Goal: Task Accomplishment & Management: Use online tool/utility

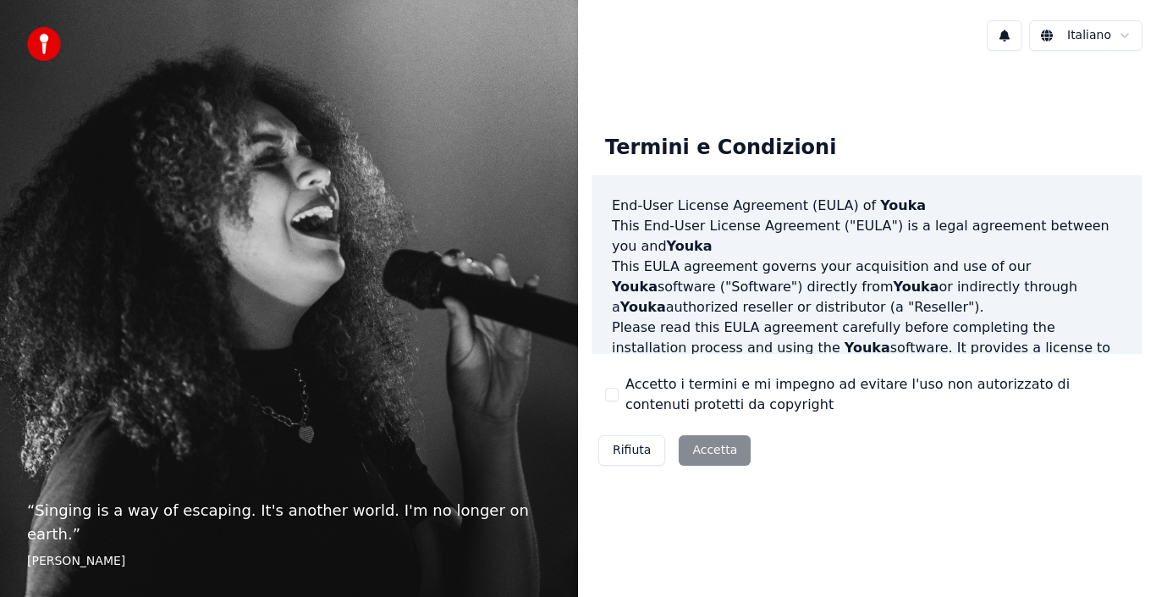
click at [697, 454] on div "Rifiuta Accetta" at bounding box center [675, 450] width 166 height 44
click at [713, 452] on div "Rifiuta Accetta" at bounding box center [675, 450] width 166 height 44
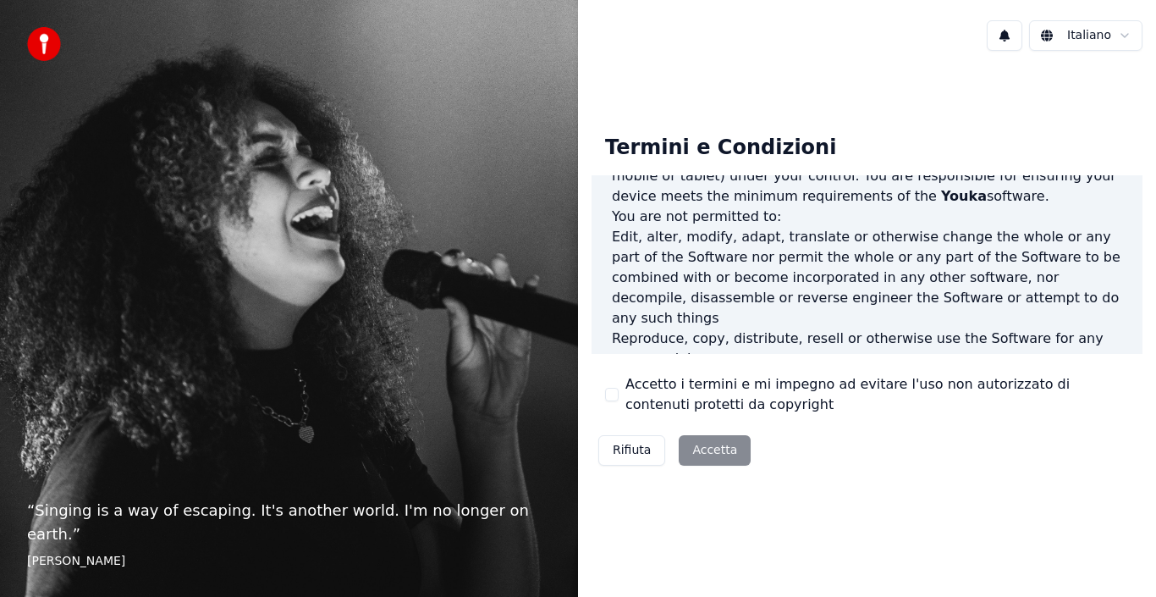
scroll to position [1121, 0]
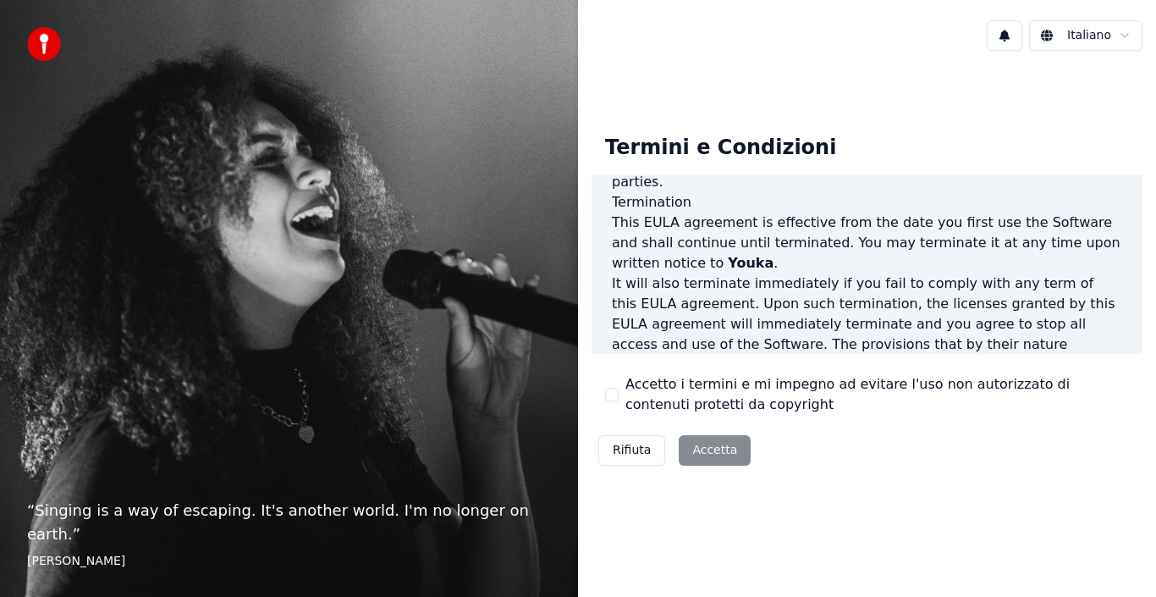
click at [692, 397] on label "Accetto i termini e mi impegno ad evitare l'uso non autorizzato di contenuti pr…" at bounding box center [878, 394] width 504 height 41
click at [619, 397] on button "Accetto i termini e mi impegno ad evitare l'uso non autorizzato di contenuti pr…" at bounding box center [612, 395] width 14 height 14
click at [705, 460] on button "Accetta" at bounding box center [715, 450] width 72 height 30
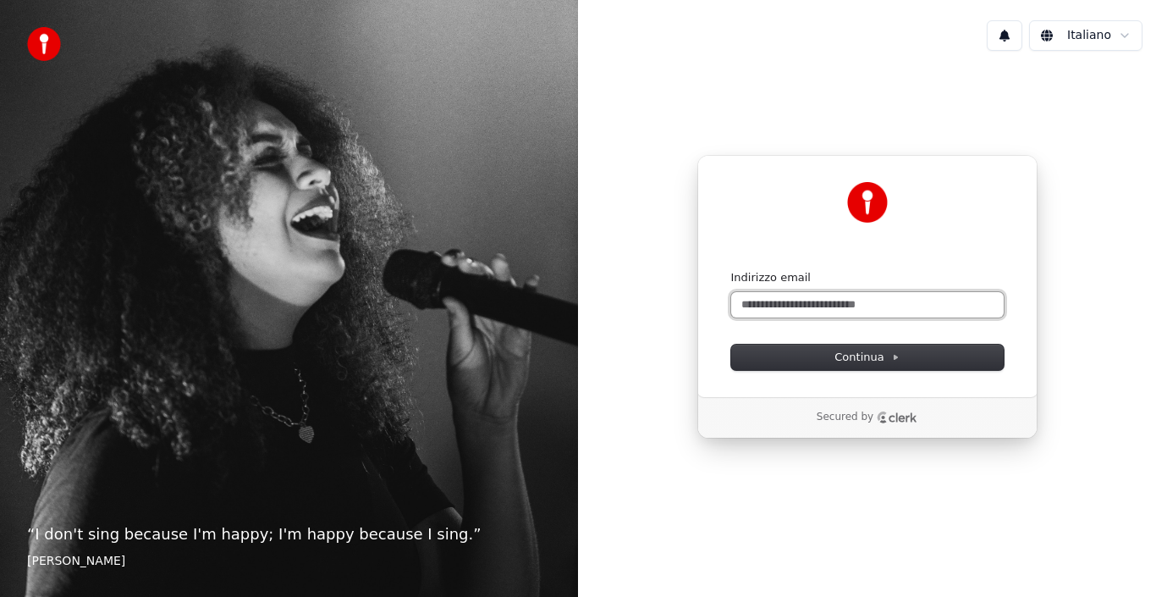
click at [843, 313] on input "Indirizzo email" at bounding box center [867, 304] width 273 height 25
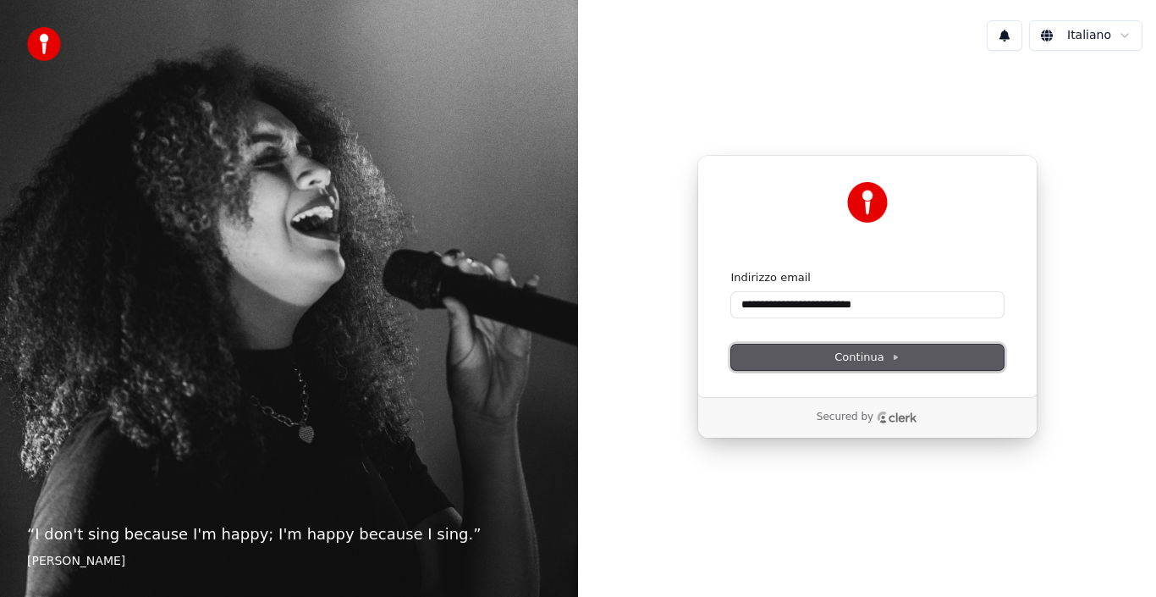
click at [856, 346] on button "Continua" at bounding box center [867, 356] width 273 height 25
type input "**********"
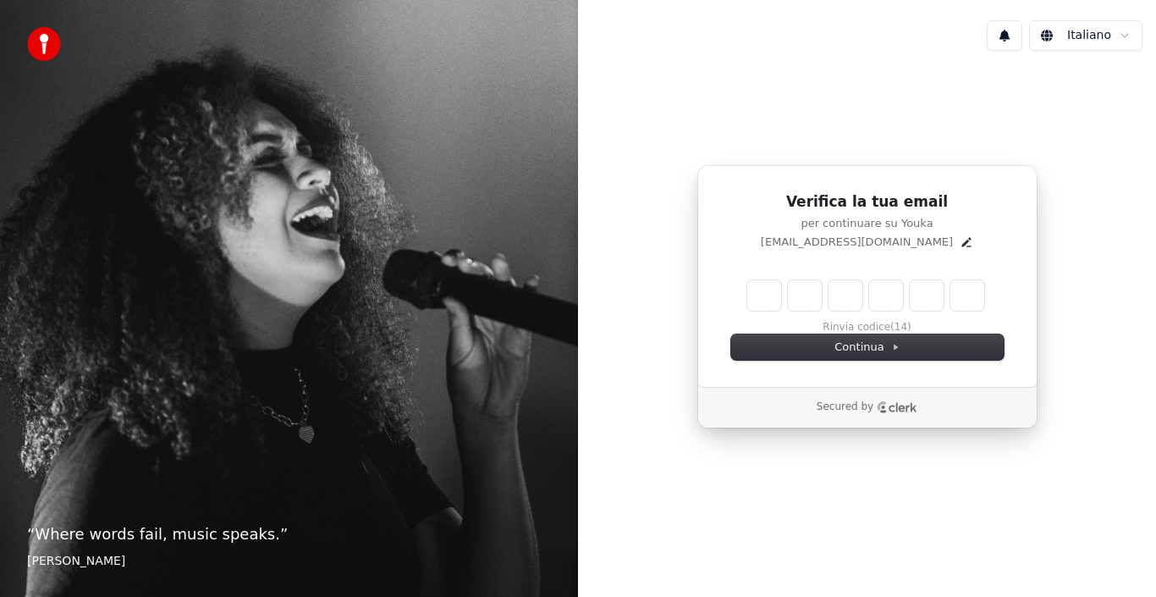
type input "*"
type input "**"
type input "*"
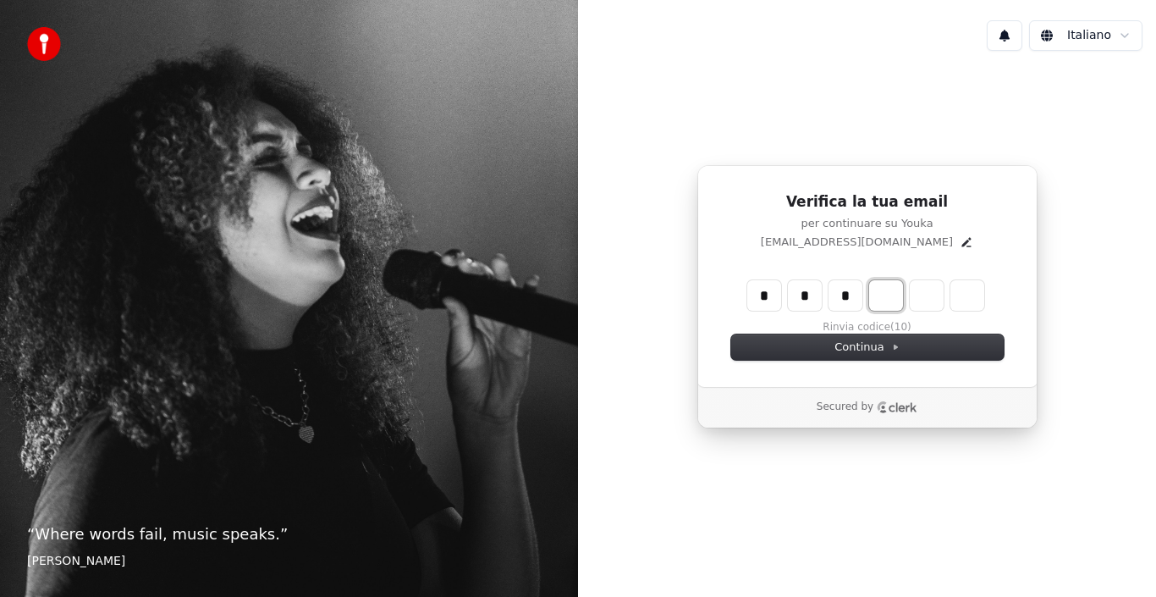
type input "***"
type input "*"
type input "****"
type input "*"
type input "******"
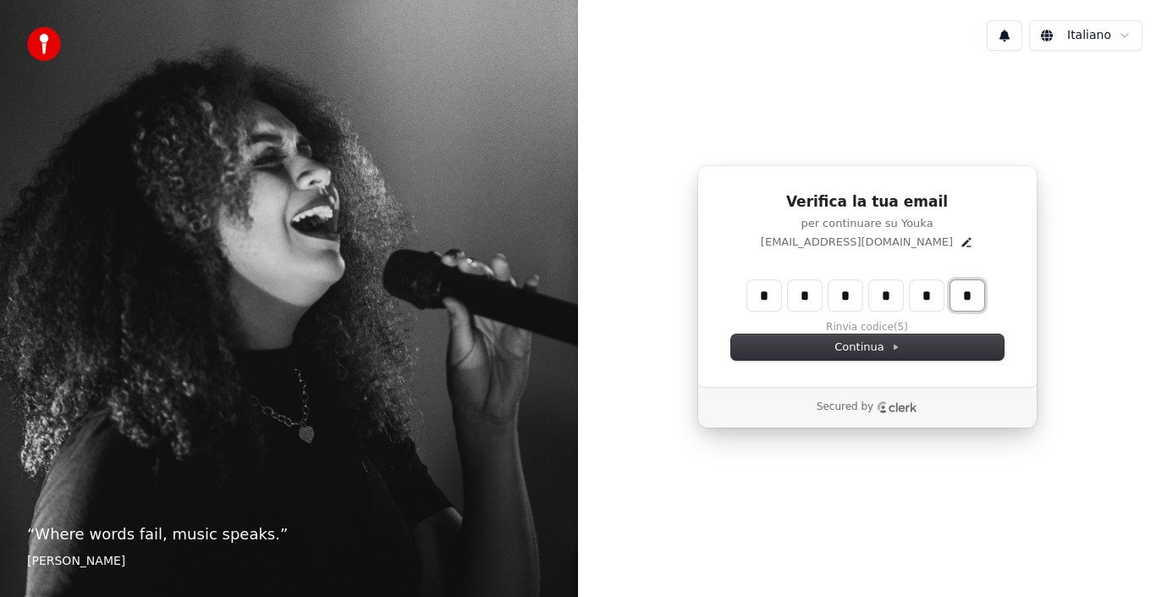
type input "*"
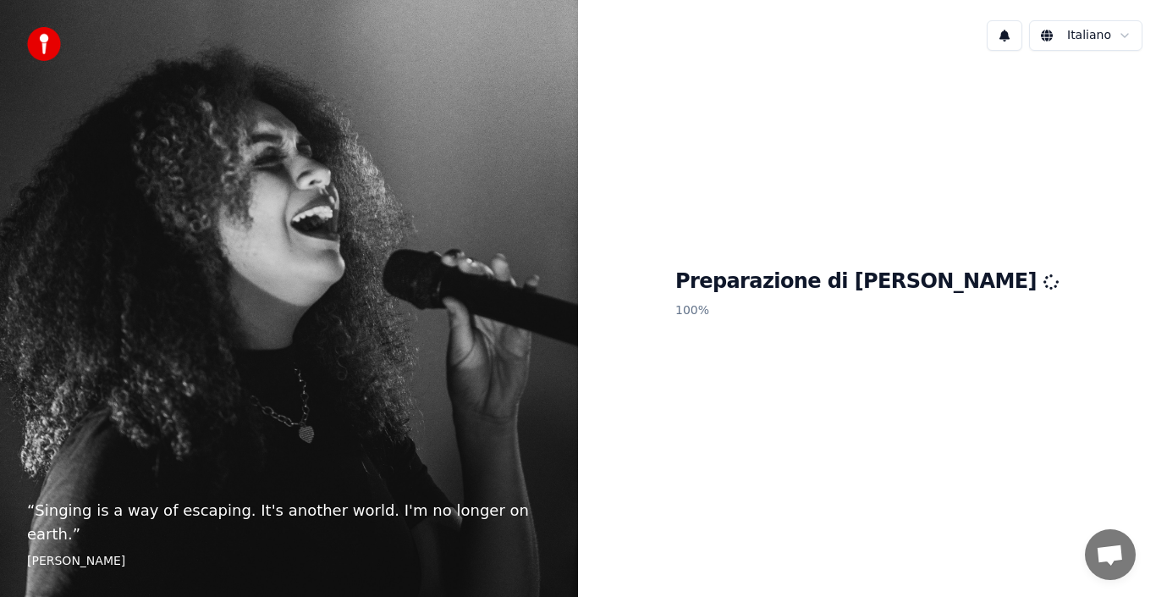
click at [1059, 8] on div "Italiano" at bounding box center [867, 36] width 578 height 58
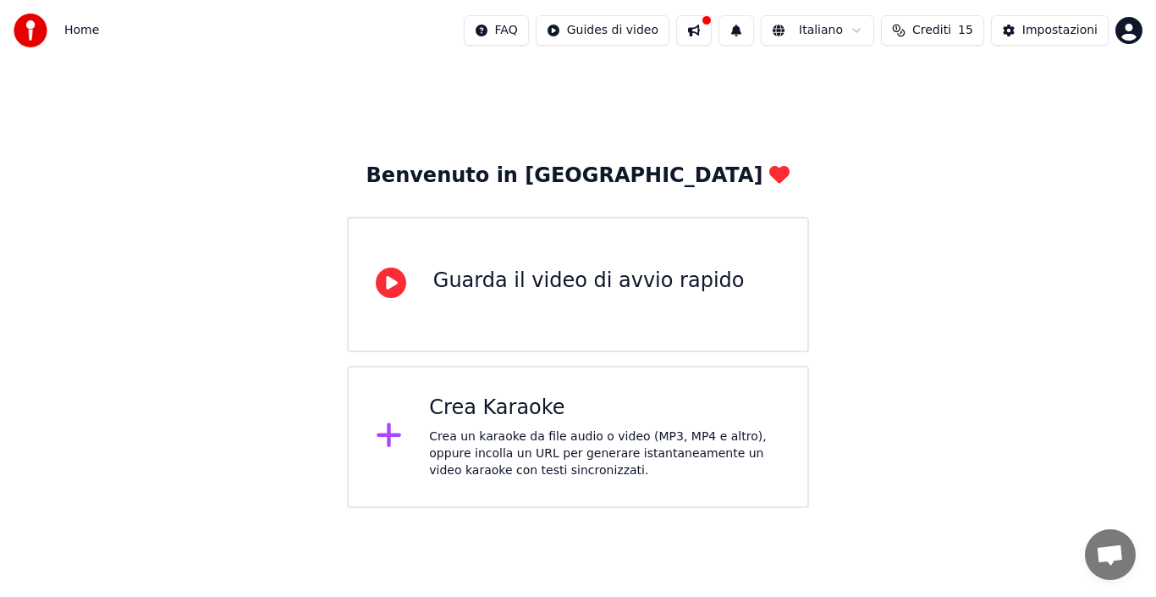
click at [392, 444] on icon at bounding box center [389, 435] width 27 height 30
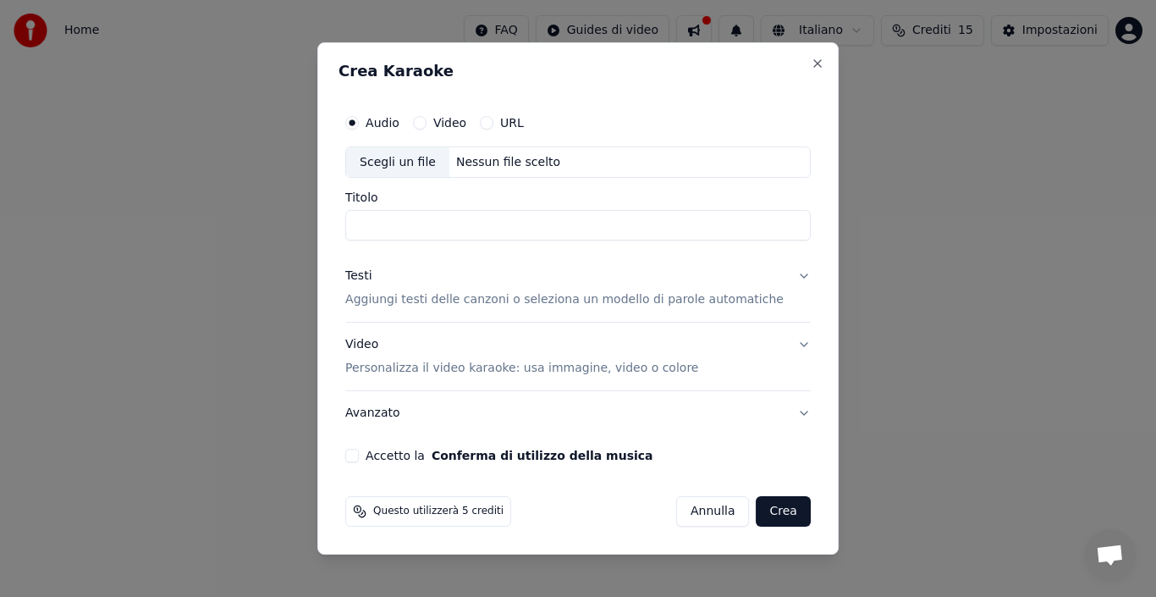
click at [417, 223] on input "Titolo" at bounding box center [578, 226] width 466 height 30
click at [485, 408] on button "Avanzato" at bounding box center [578, 413] width 466 height 44
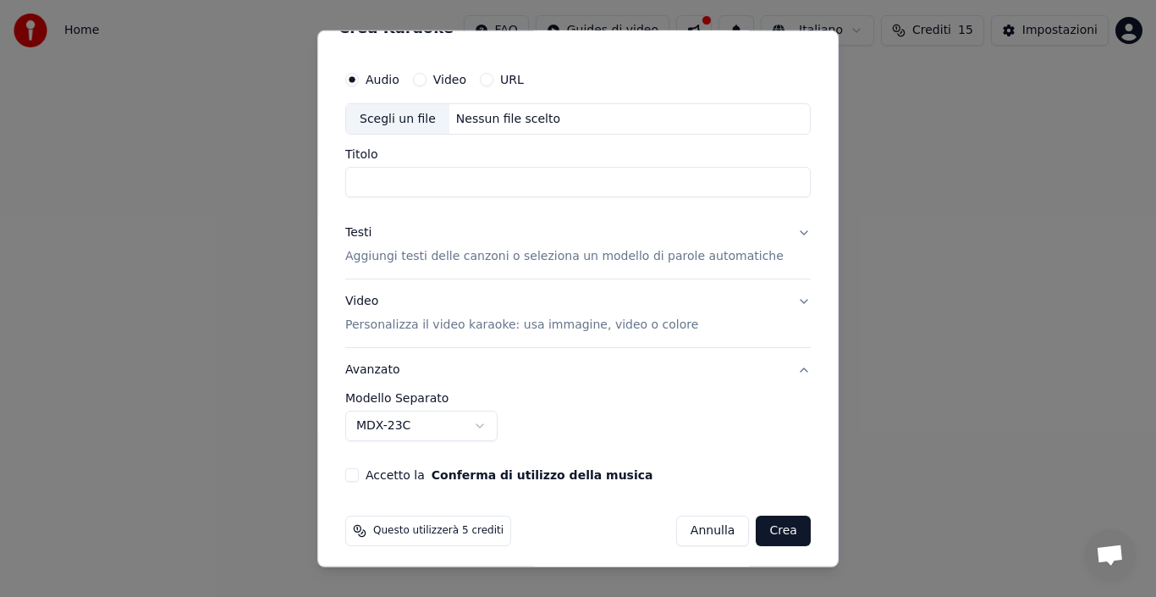
scroll to position [38, 0]
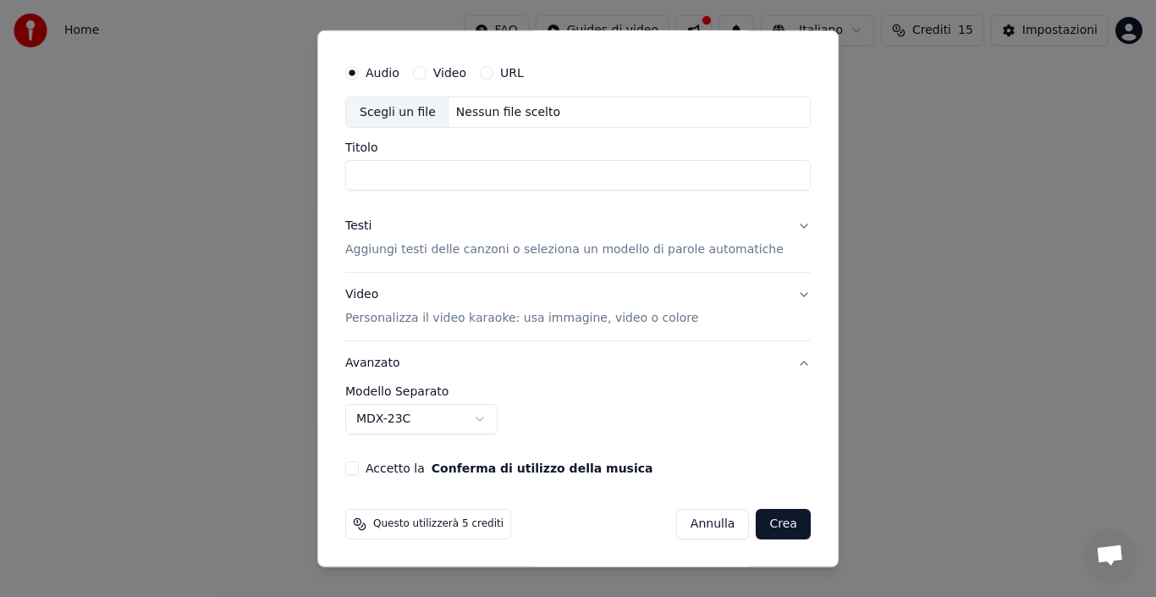
click at [394, 522] on span "Questo utilizzerà 5 crediti" at bounding box center [438, 524] width 130 height 14
click at [477, 510] on div "Questo utilizzerà 5 crediti" at bounding box center [428, 524] width 166 height 30
click at [495, 512] on div "Questo utilizzerà 5 crediti" at bounding box center [428, 524] width 166 height 30
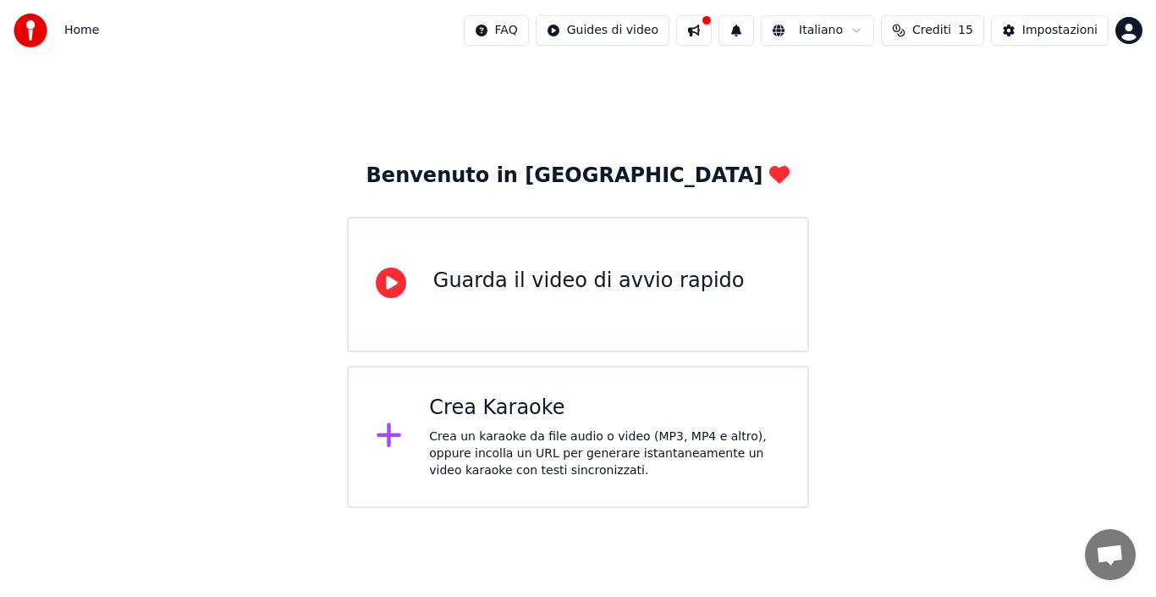
click at [497, 419] on div "Crea Karaoke" at bounding box center [604, 407] width 351 height 27
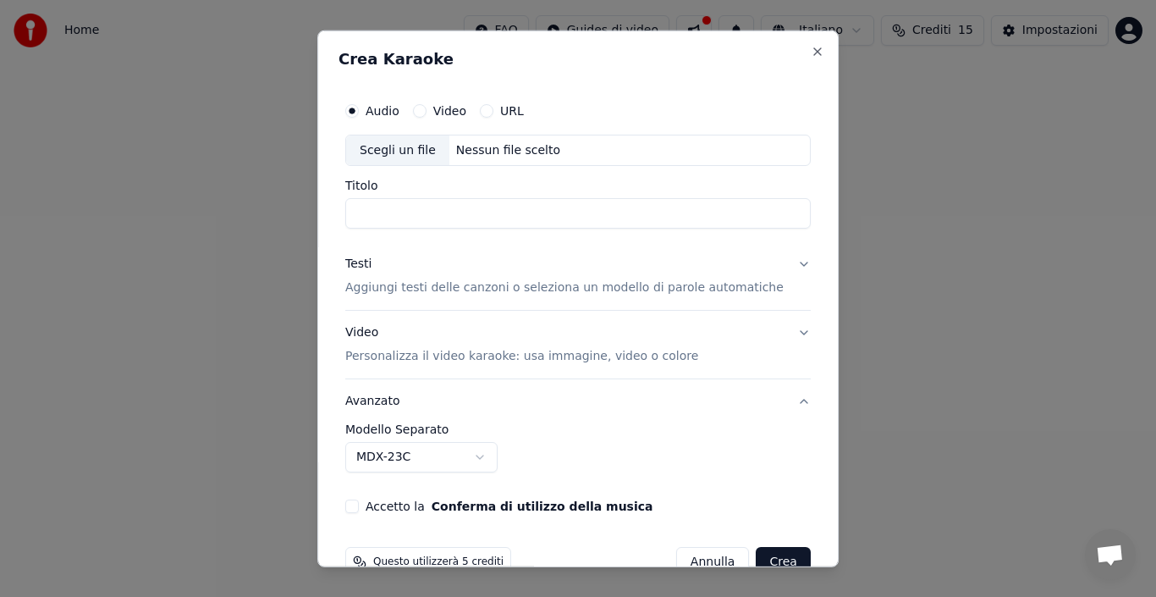
click at [664, 284] on p "Aggiungi testi delle canzoni o seleziona un modello di parole automatiche" at bounding box center [564, 287] width 438 height 17
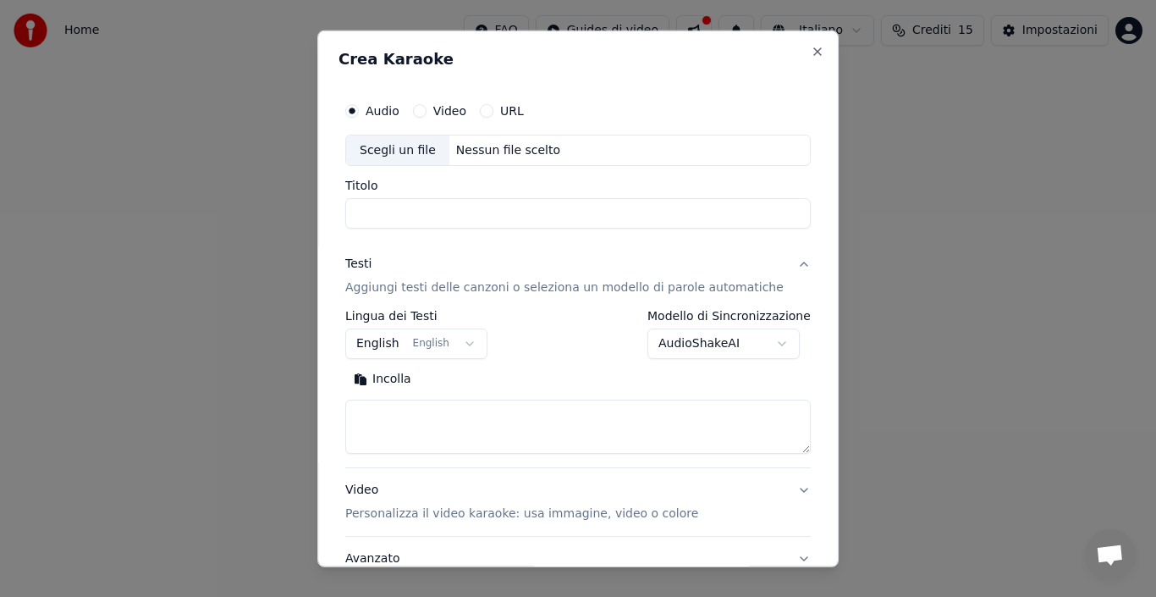
click at [742, 346] on button "AudioShakeAI" at bounding box center [724, 343] width 152 height 30
click at [758, 340] on body "**********" at bounding box center [578, 254] width 1156 height 508
click at [471, 431] on textarea at bounding box center [578, 427] width 466 height 54
click at [402, 293] on p "Aggiungi testi delle canzoni o seleziona un modello di parole automatiche" at bounding box center [564, 287] width 438 height 17
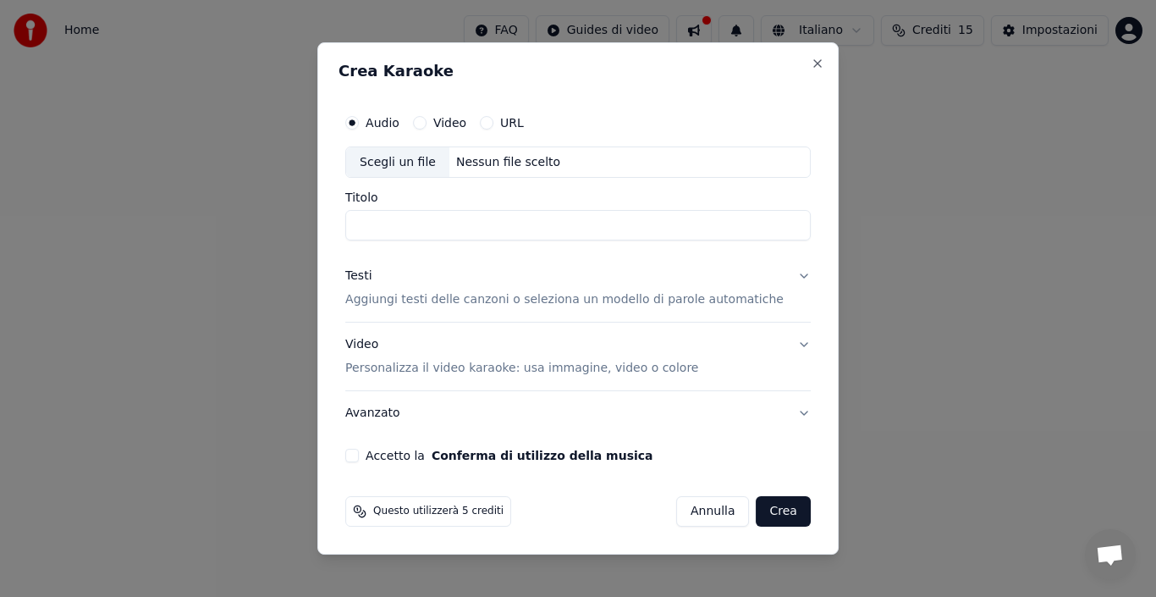
click at [417, 300] on p "Aggiungi testi delle canzoni o seleziona un modello di parole automatiche" at bounding box center [564, 300] width 438 height 17
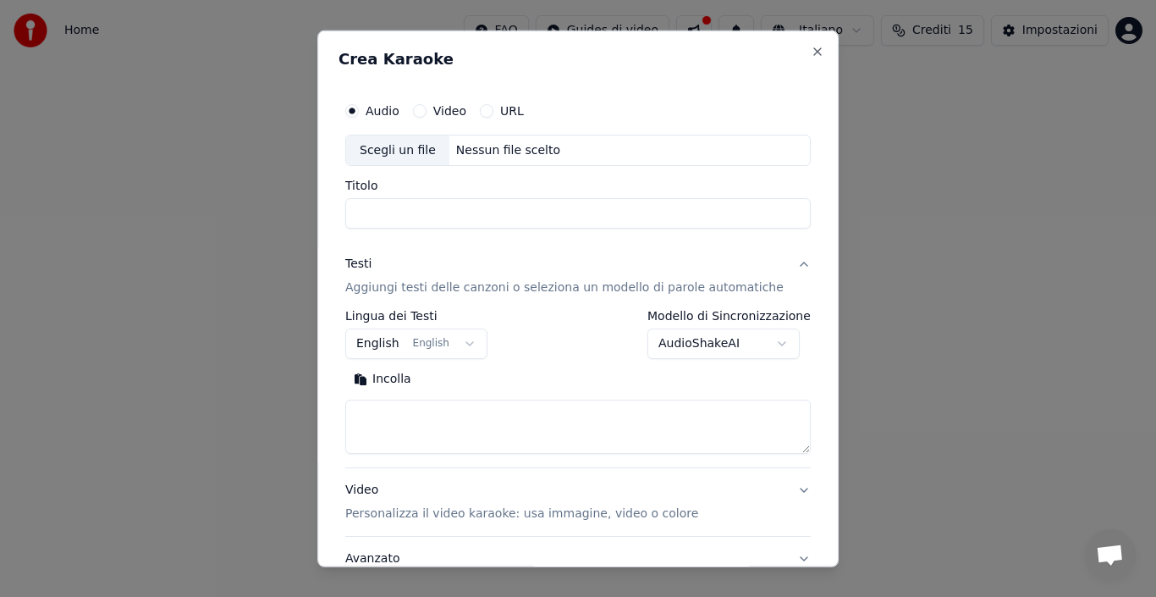
click at [400, 379] on button "Incolla" at bounding box center [382, 379] width 74 height 27
type textarea "**********"
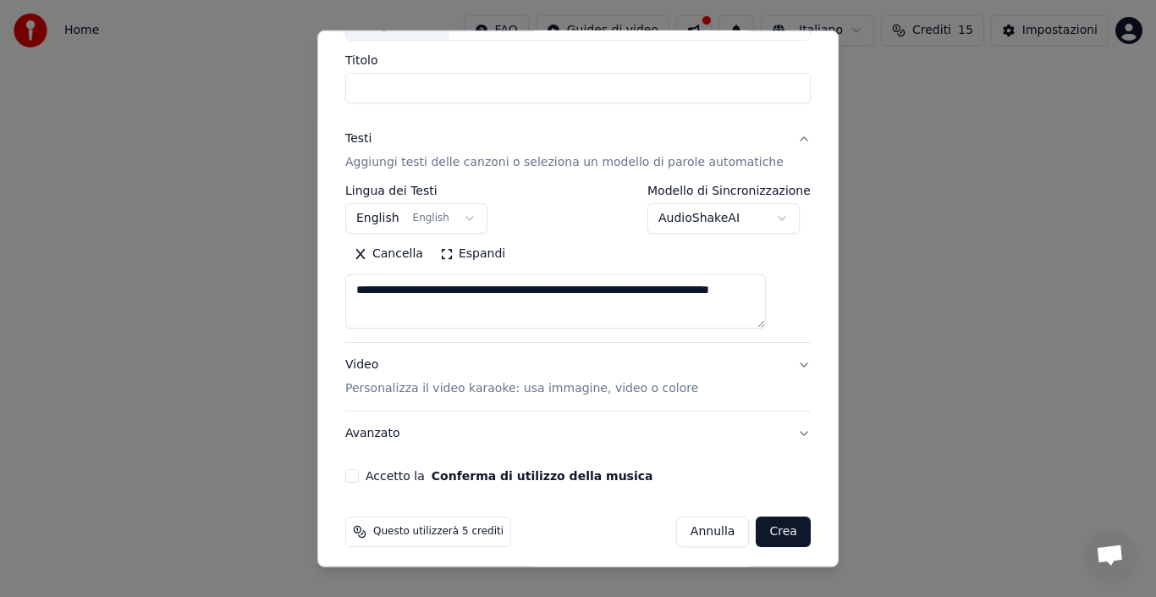
scroll to position [133, 0]
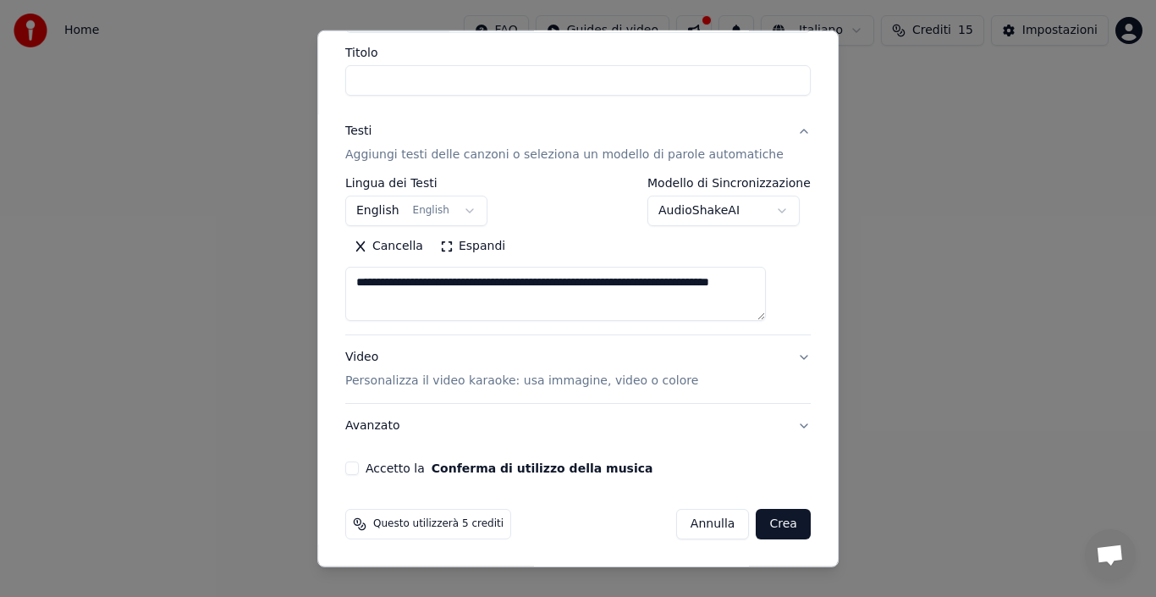
click at [762, 523] on button "Crea" at bounding box center [784, 524] width 54 height 30
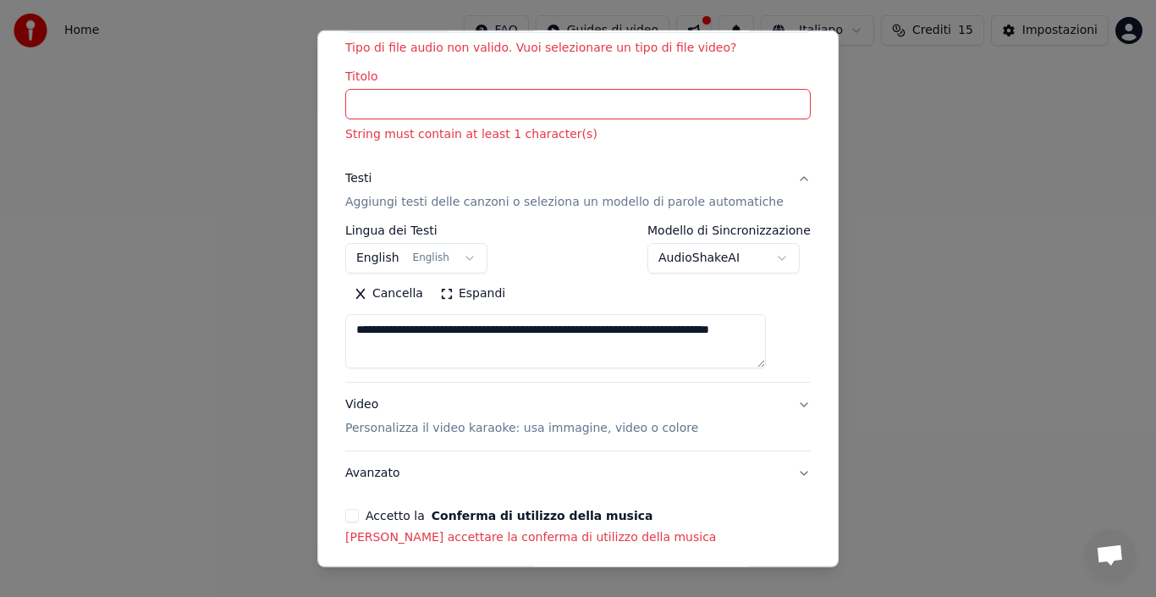
click at [415, 109] on input "Titolo" at bounding box center [578, 104] width 466 height 30
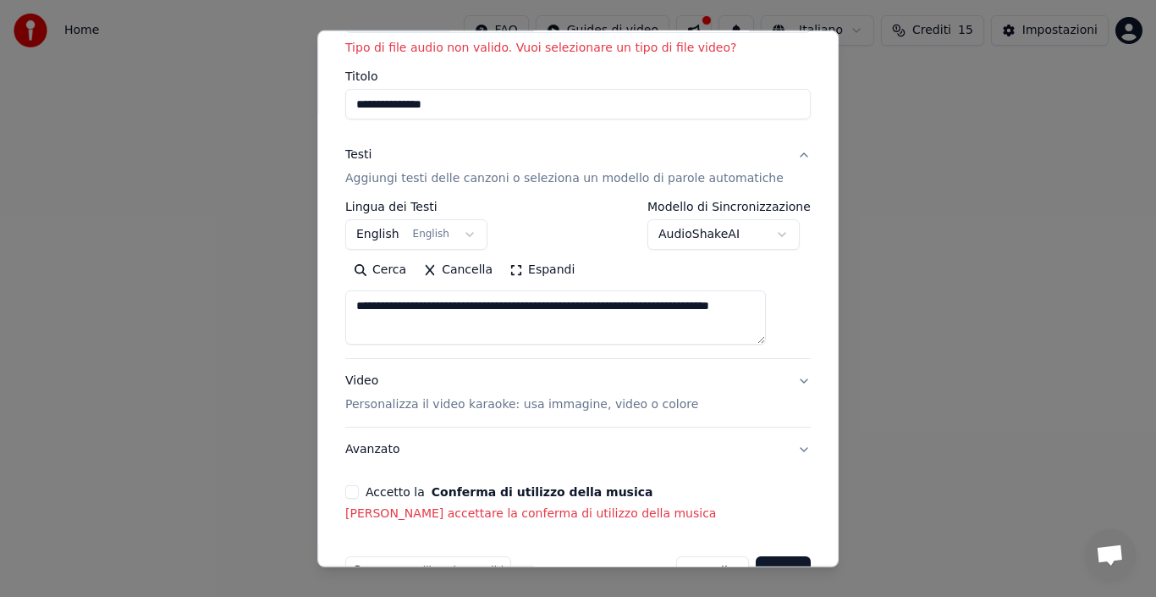
type input "**********"
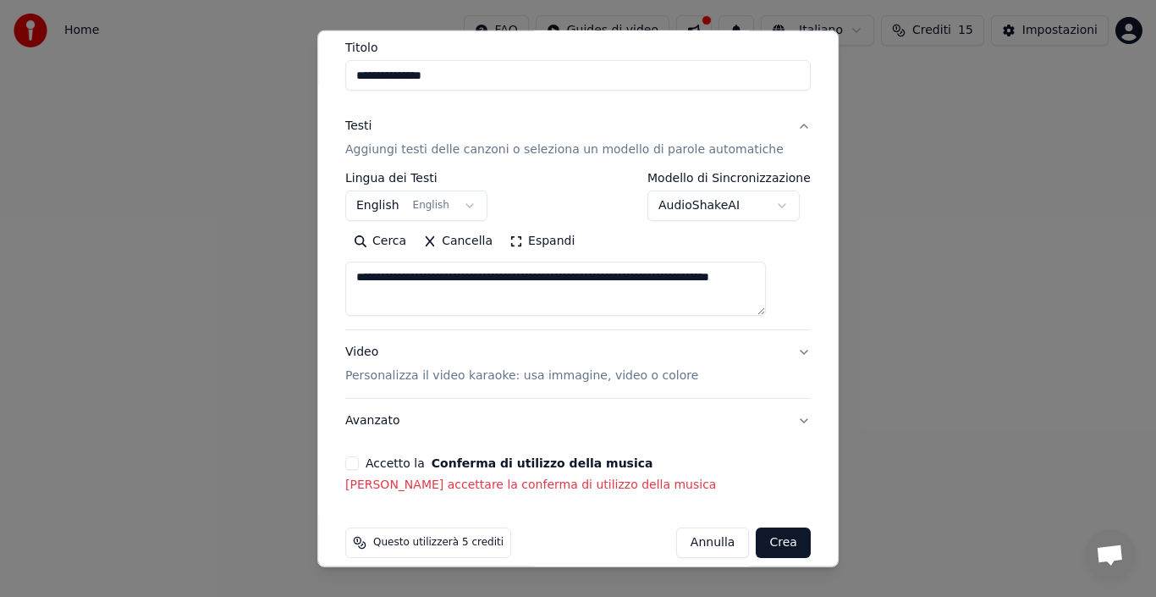
scroll to position [180, 0]
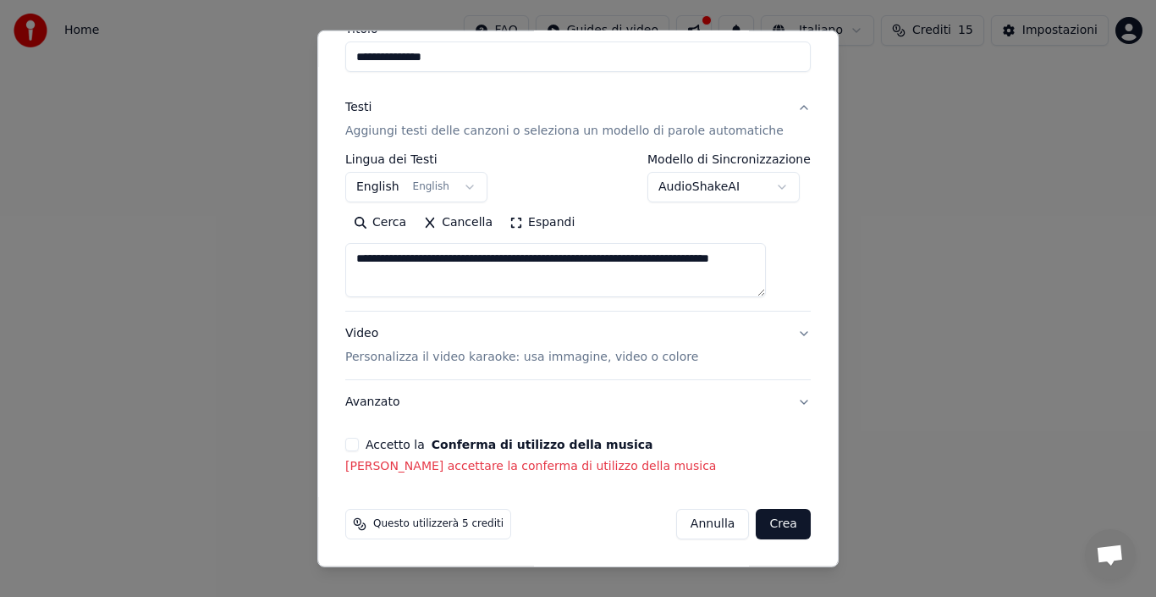
click at [757, 532] on button "Crea" at bounding box center [784, 524] width 54 height 30
click at [757, 526] on button "Crea" at bounding box center [784, 524] width 54 height 30
click at [453, 357] on p "Personalizza il video karaoke: usa immagine, video o colore" at bounding box center [521, 357] width 353 height 17
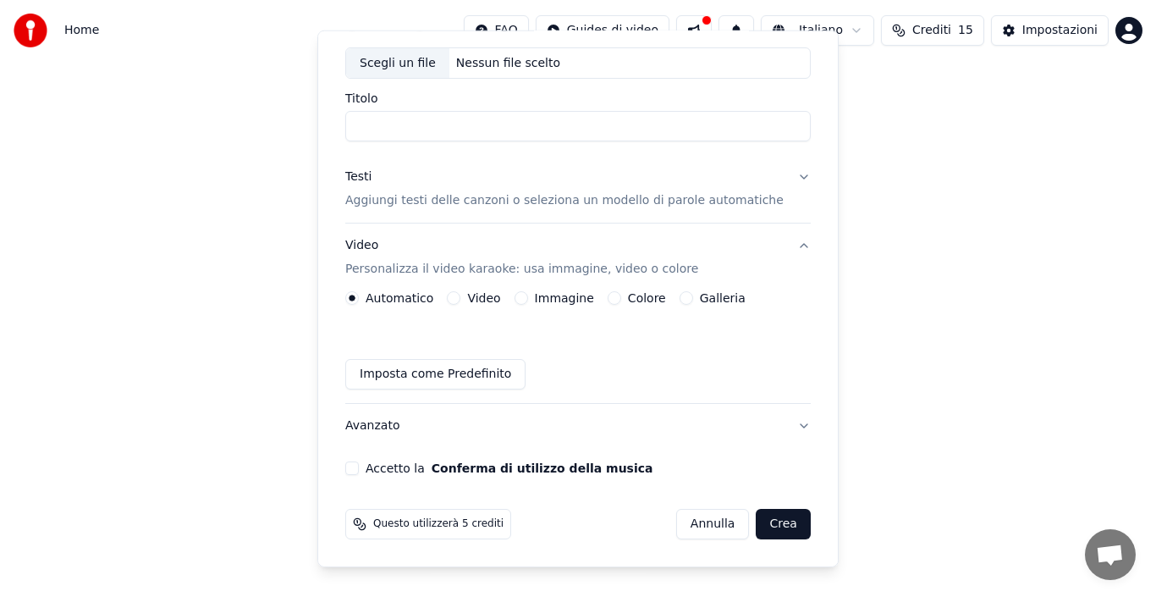
scroll to position [87, 0]
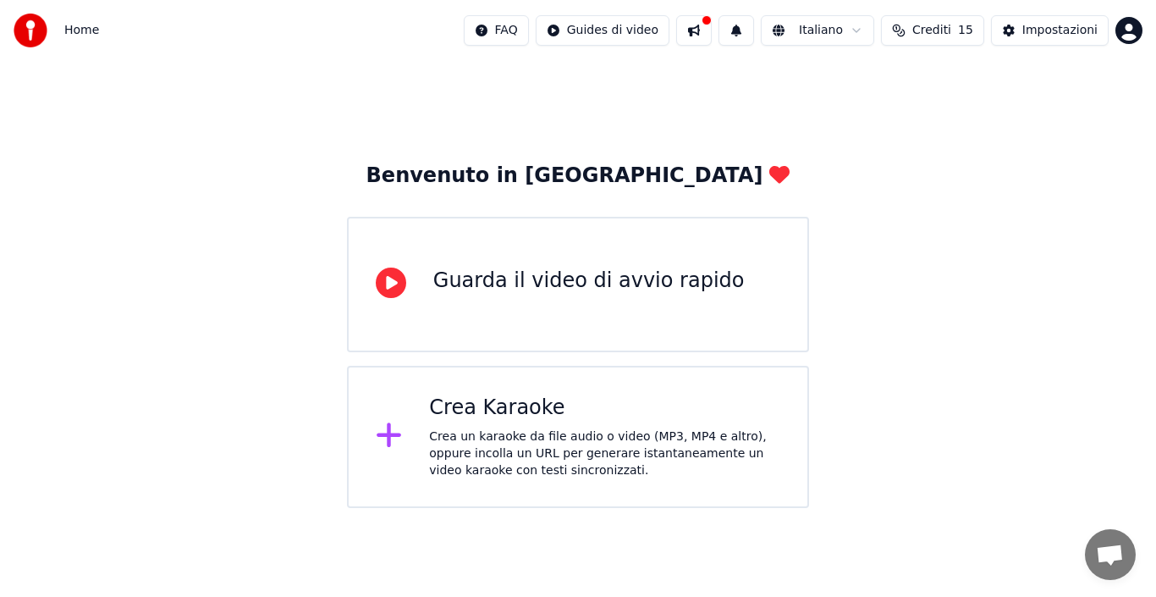
click at [416, 444] on div "Crea Karaoke Crea un karaoke da file audio o video (MP3, MP4 e altro), oppure i…" at bounding box center [578, 437] width 462 height 142
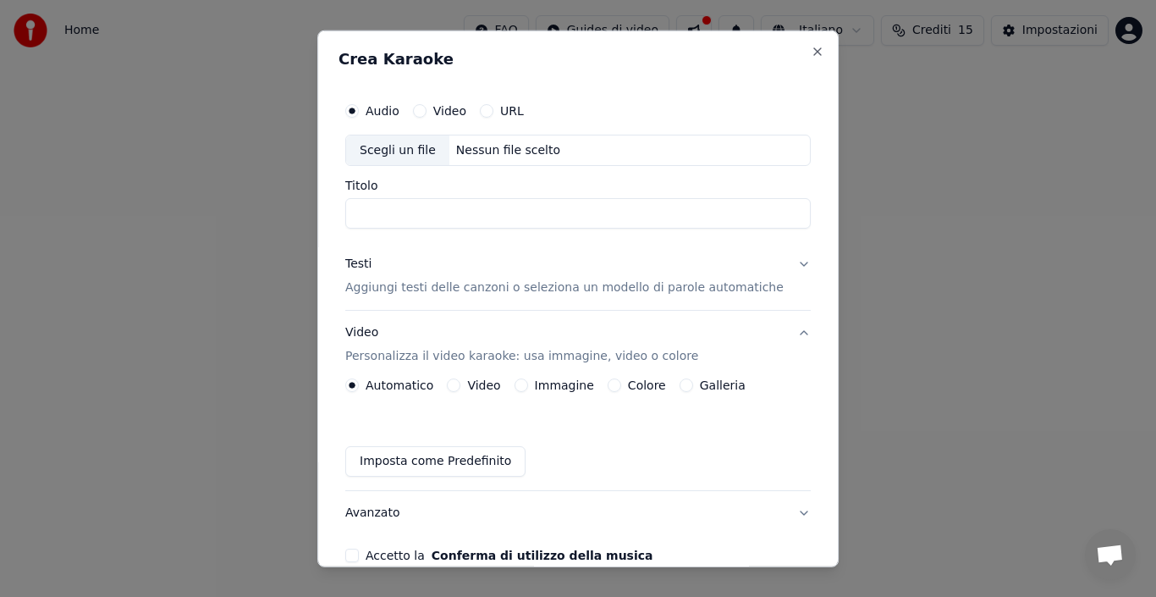
click at [493, 104] on button "URL" at bounding box center [487, 110] width 14 height 14
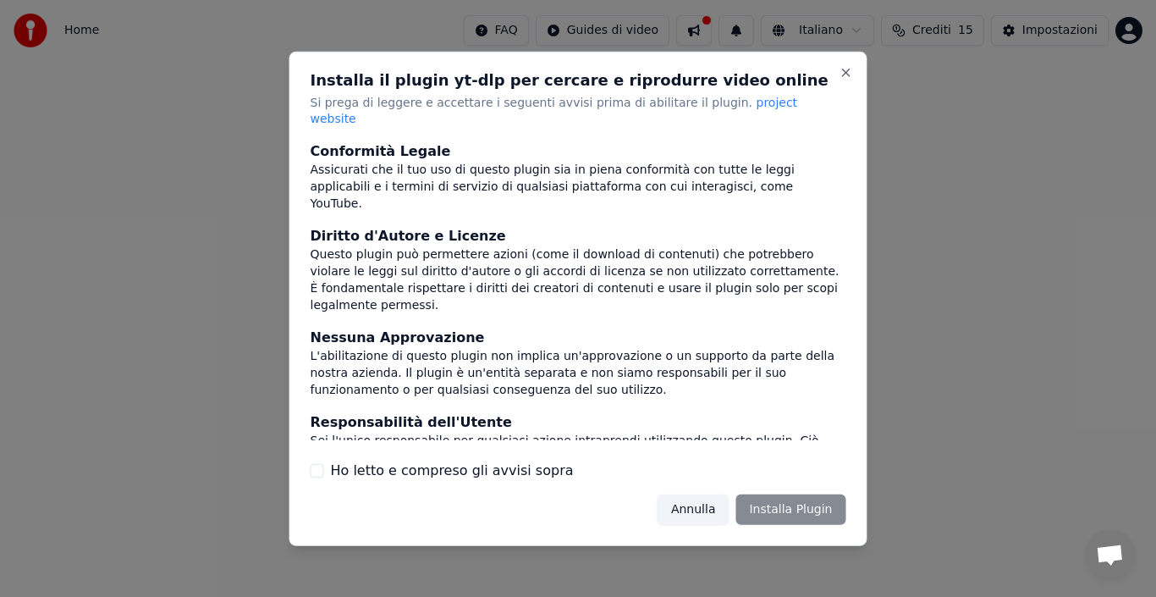
click at [791, 499] on div "Annulla Installa Plugin" at bounding box center [752, 509] width 189 height 30
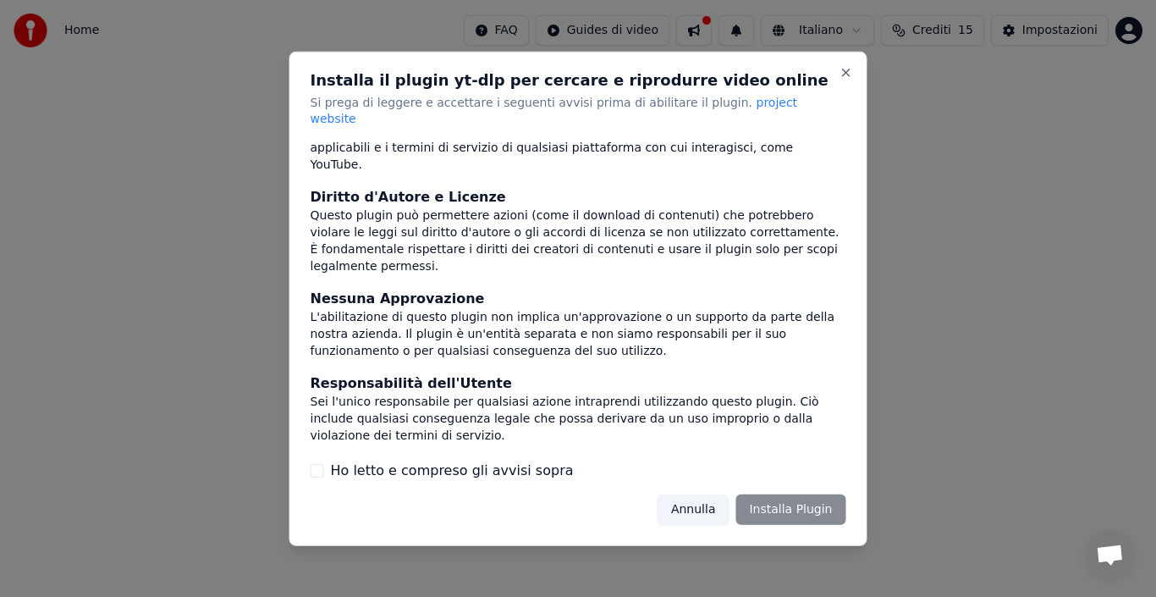
scroll to position [145, 0]
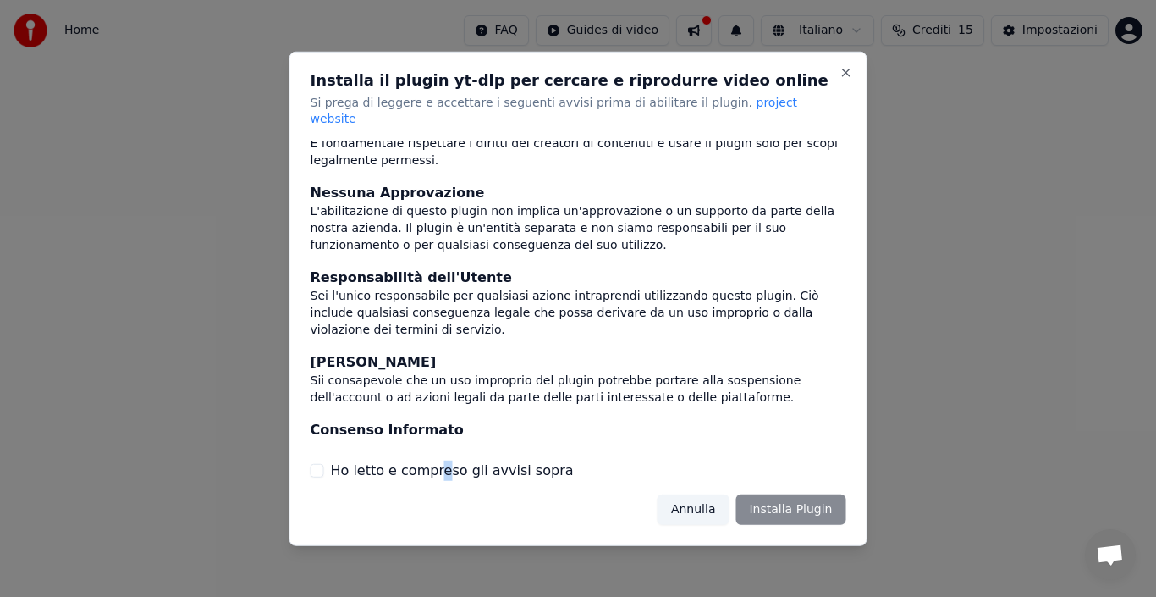
click at [433, 463] on label "Ho letto e compreso gli avvisi sopra" at bounding box center [452, 470] width 243 height 20
click at [774, 510] on div "Annulla Installa Plugin" at bounding box center [752, 509] width 189 height 30
click at [406, 462] on label "Ho letto e compreso gli avvisi sopra" at bounding box center [452, 470] width 243 height 20
click at [324, 464] on button "Ho letto e compreso gli avvisi sopra" at bounding box center [318, 471] width 14 height 14
click at [783, 494] on button "Installa Plugin" at bounding box center [791, 509] width 110 height 30
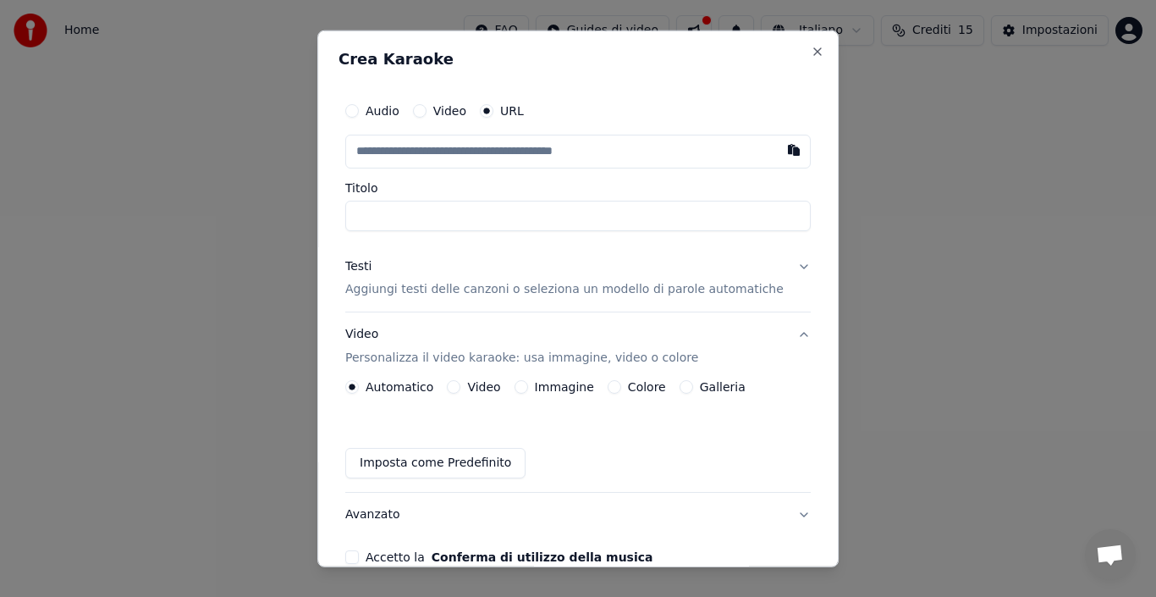
click at [400, 284] on p "Aggiungi testi delle canzoni o seleziona un modello di parole automatiche" at bounding box center [564, 289] width 438 height 17
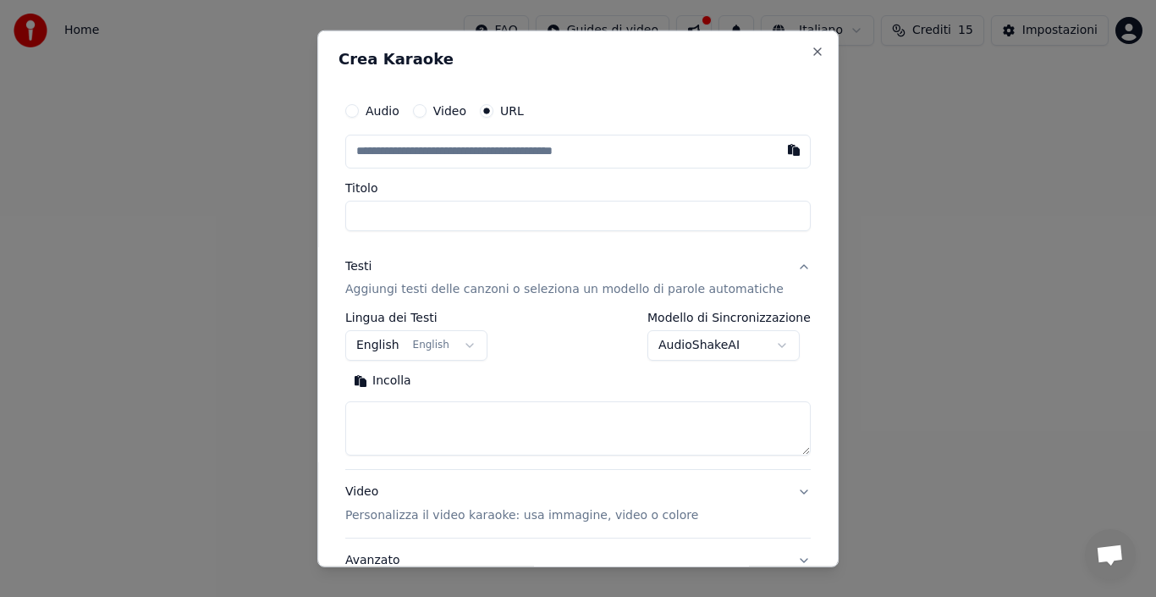
click at [393, 387] on button "Incolla" at bounding box center [382, 380] width 74 height 27
type textarea "**********"
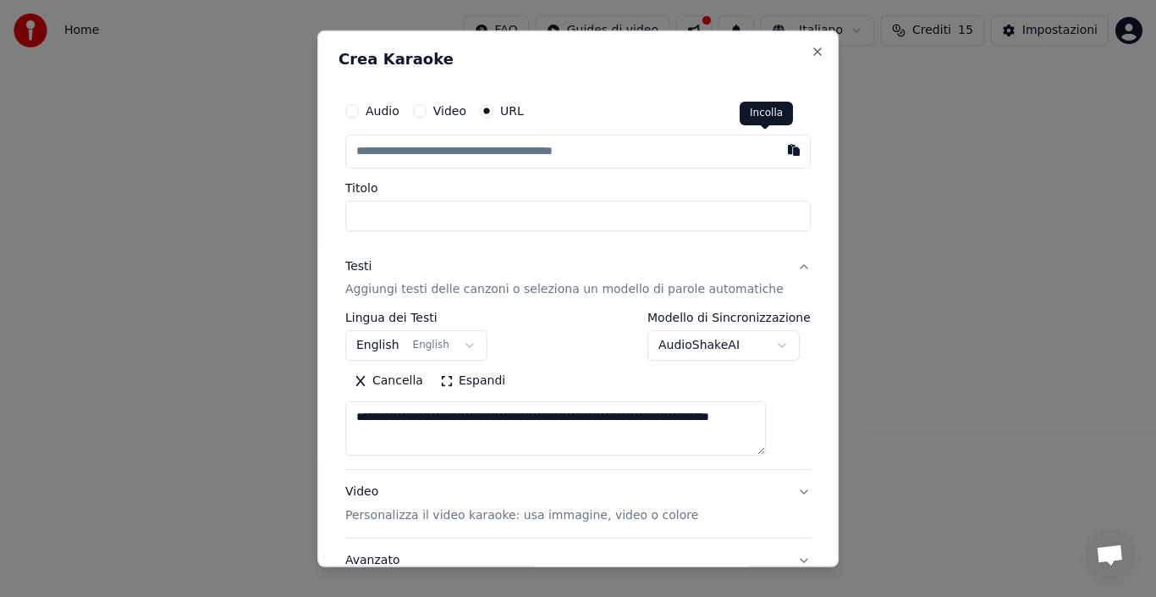
click at [777, 156] on button "button" at bounding box center [794, 149] width 34 height 30
type input "**********"
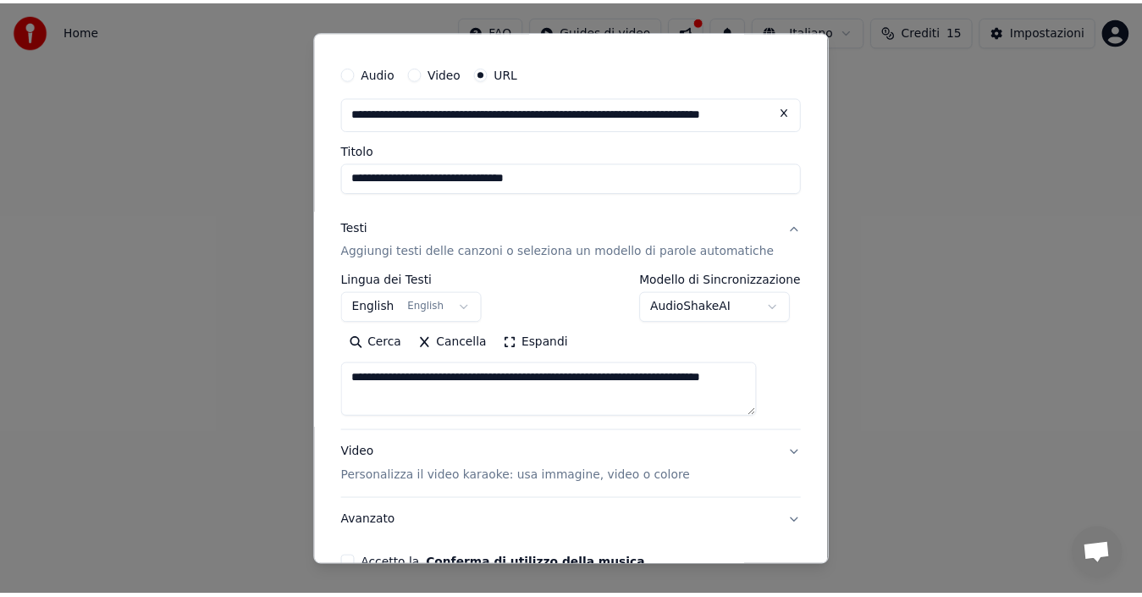
scroll to position [106, 0]
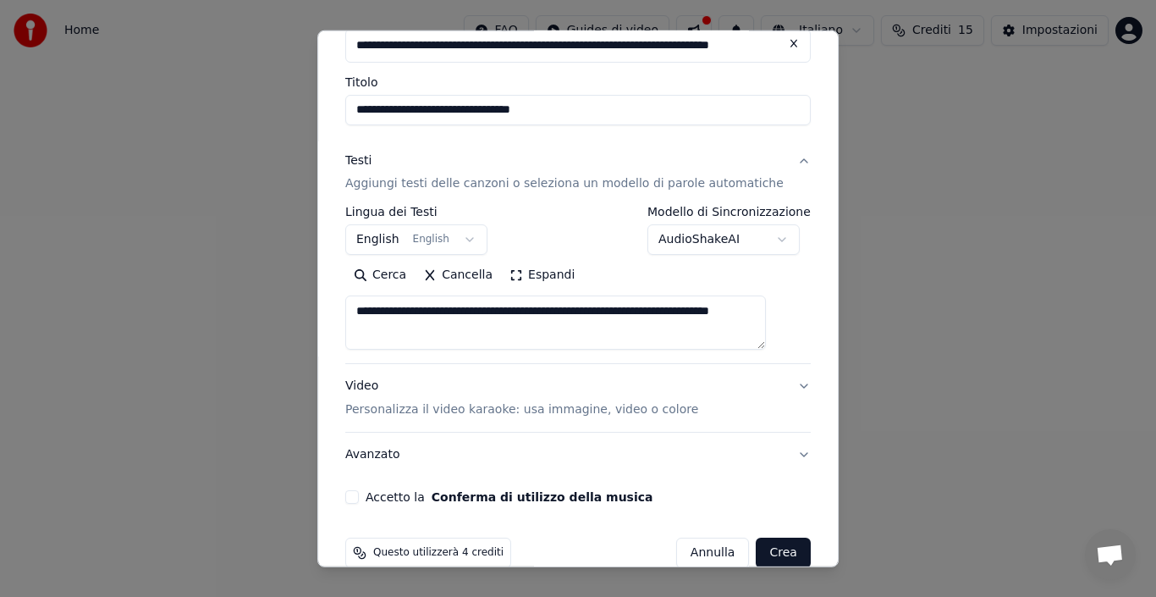
click at [768, 544] on button "Crea" at bounding box center [784, 552] width 54 height 30
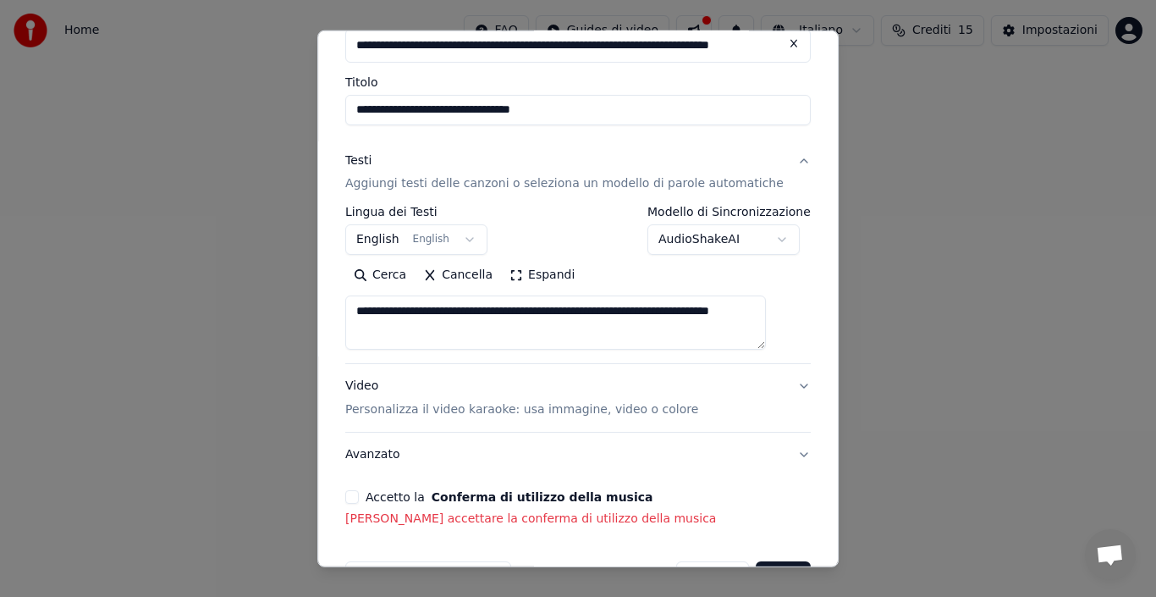
click at [359, 495] on button "Accetto la Conferma di utilizzo della musica" at bounding box center [352, 497] width 14 height 14
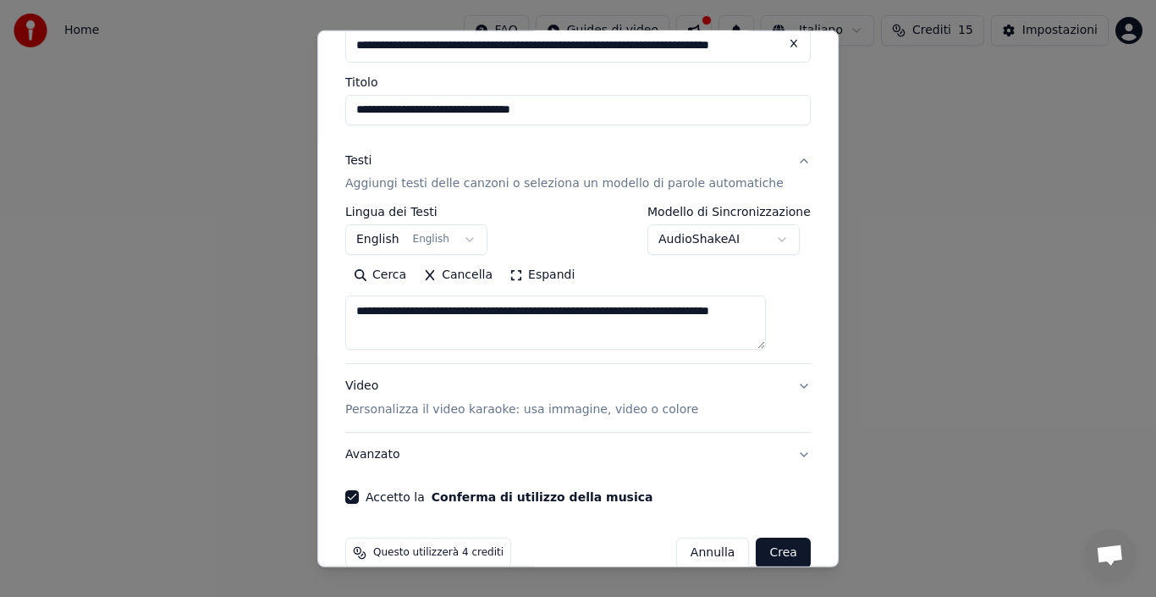
click at [762, 544] on button "Crea" at bounding box center [784, 552] width 54 height 30
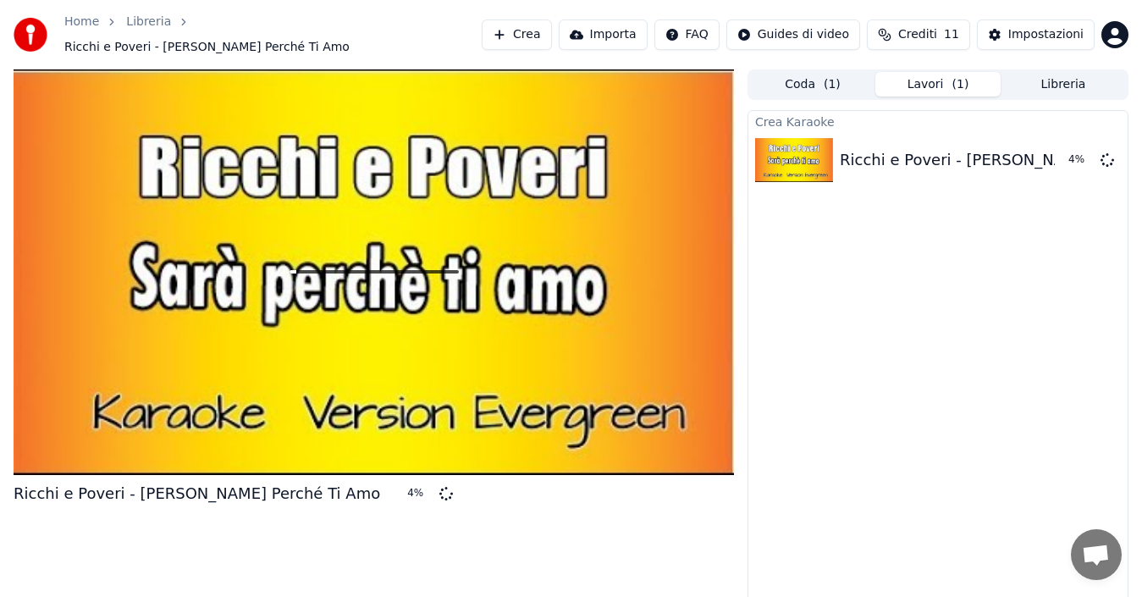
click at [1082, 83] on button "Libreria" at bounding box center [1062, 84] width 125 height 25
click at [961, 76] on span "( 1 )" at bounding box center [960, 84] width 17 height 17
click at [946, 23] on button "Crediti 11" at bounding box center [918, 34] width 103 height 30
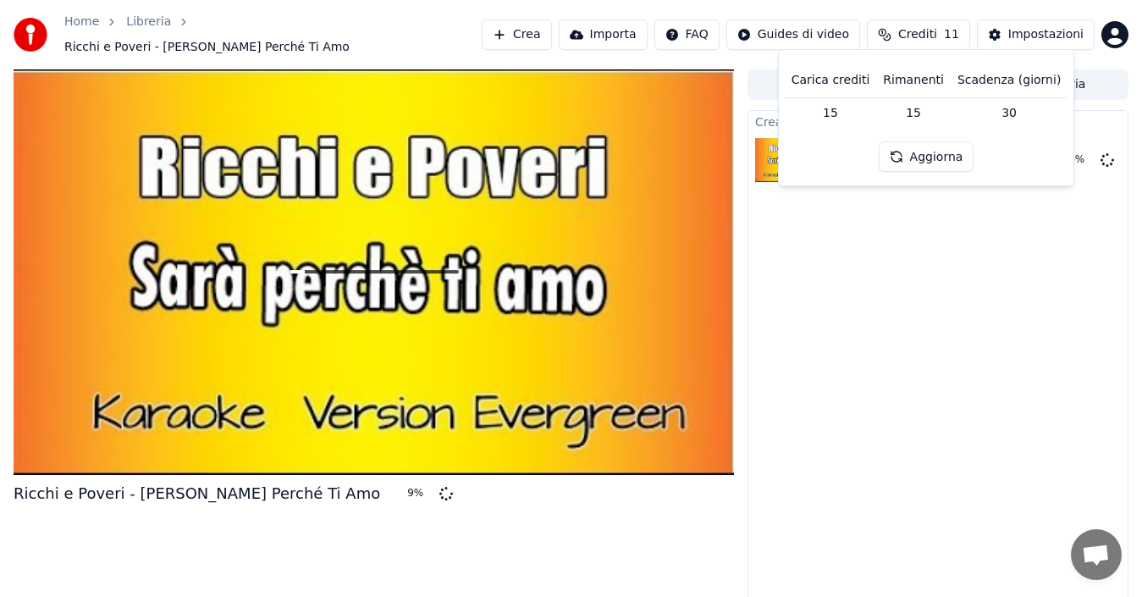
click at [962, 162] on button "Aggiorna" at bounding box center [927, 156] width 96 height 30
click at [951, 327] on div "Crea Karaoke Ricchi e Poveri - [PERSON_NAME] Perché Ti Amo 10 %" at bounding box center [937, 363] width 381 height 507
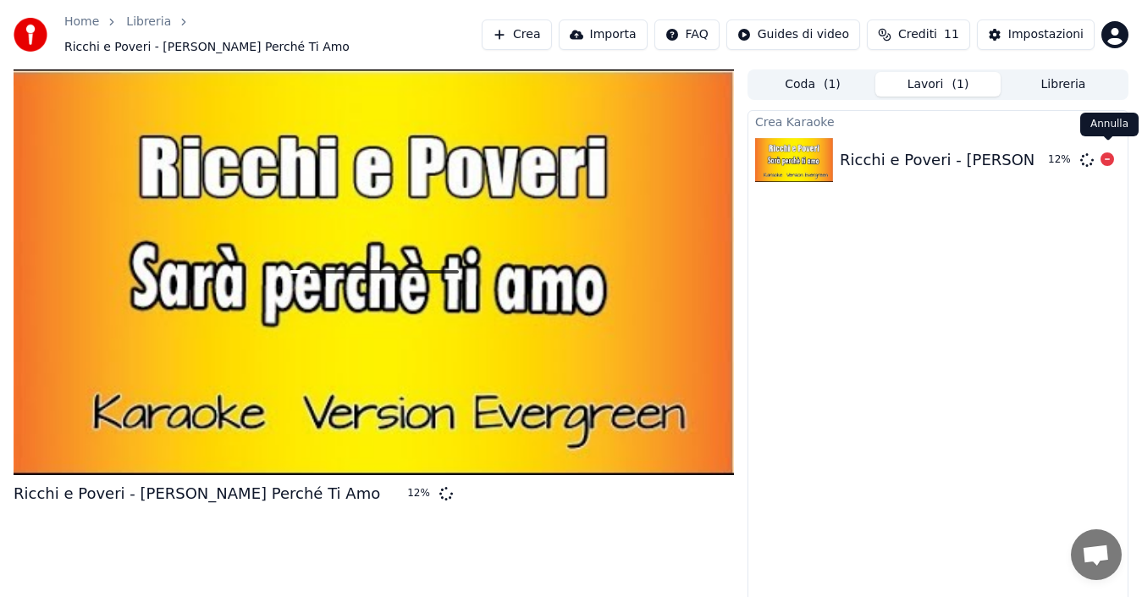
click at [1105, 152] on icon at bounding box center [1107, 159] width 14 height 14
